Goal: Find specific page/section: Find specific page/section

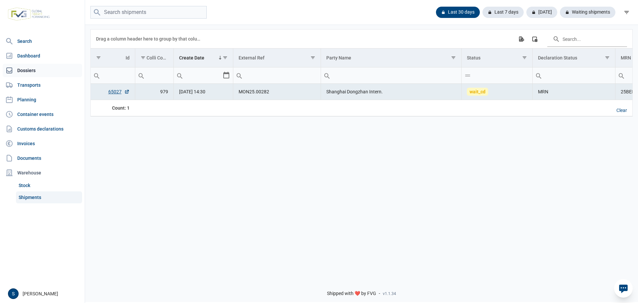
click at [32, 66] on link "Dossiers" at bounding box center [42, 70] width 79 height 13
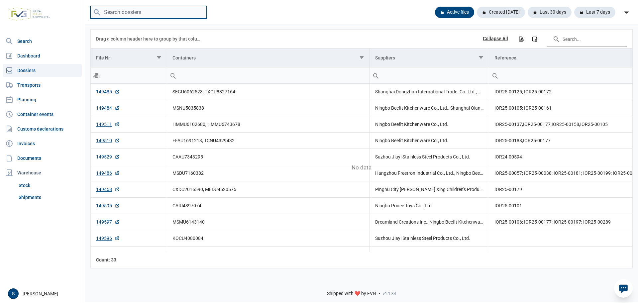
click at [154, 15] on input "search" at bounding box center [148, 12] width 116 height 13
paste input "ONEU2713753"
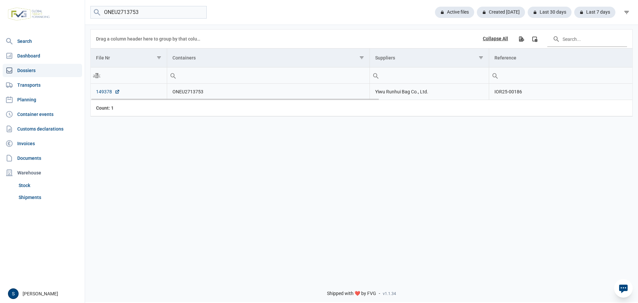
click at [107, 93] on link "149378" at bounding box center [108, 91] width 24 height 7
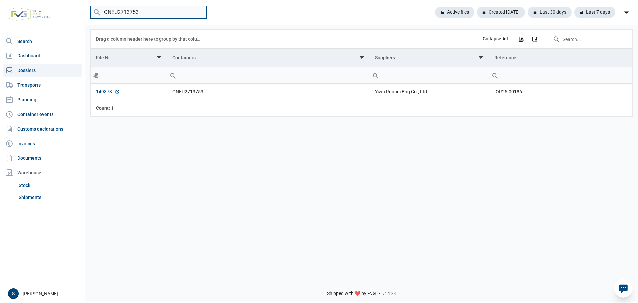
drag, startPoint x: 163, startPoint y: 9, endPoint x: 0, endPoint y: 15, distance: 163.3
click at [53, 18] on div "Search Dashboard Dossiers Transports Planning Container events Customs declarat…" at bounding box center [319, 150] width 638 height 303
type input "MSDU7766615"
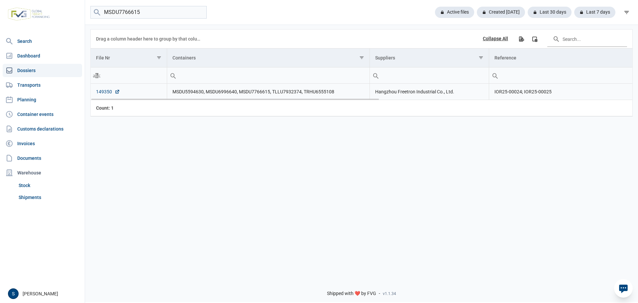
click at [105, 95] on link "149350" at bounding box center [108, 91] width 24 height 7
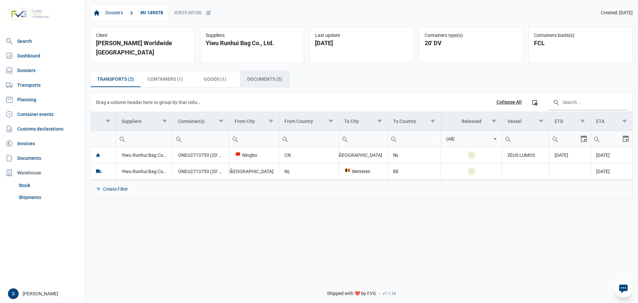
click at [260, 75] on span "Documents (5) Documents (5)" at bounding box center [264, 79] width 35 height 8
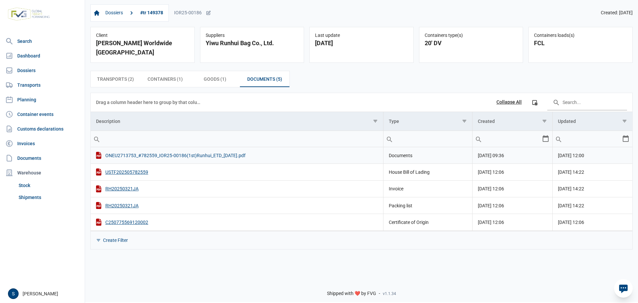
click at [216, 152] on div "ONEU2713753_#782559_IOR25-00186(1st)Runhui_ETD_23-May-2025.pdf" at bounding box center [237, 155] width 282 height 7
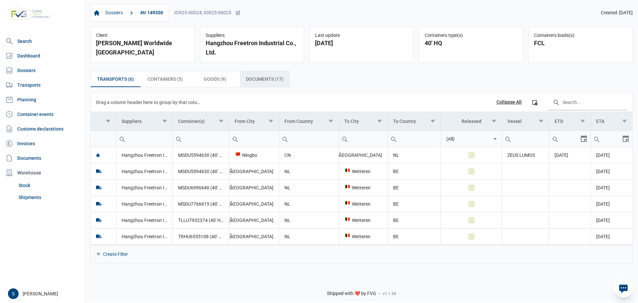
click at [253, 81] on span "Documents (17) Documents (17)" at bounding box center [265, 79] width 38 height 8
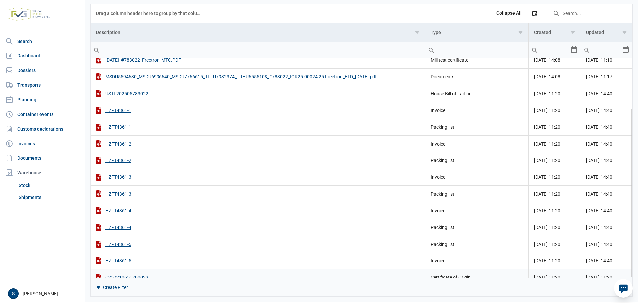
scroll to position [64, 0]
